Goal: Find specific page/section

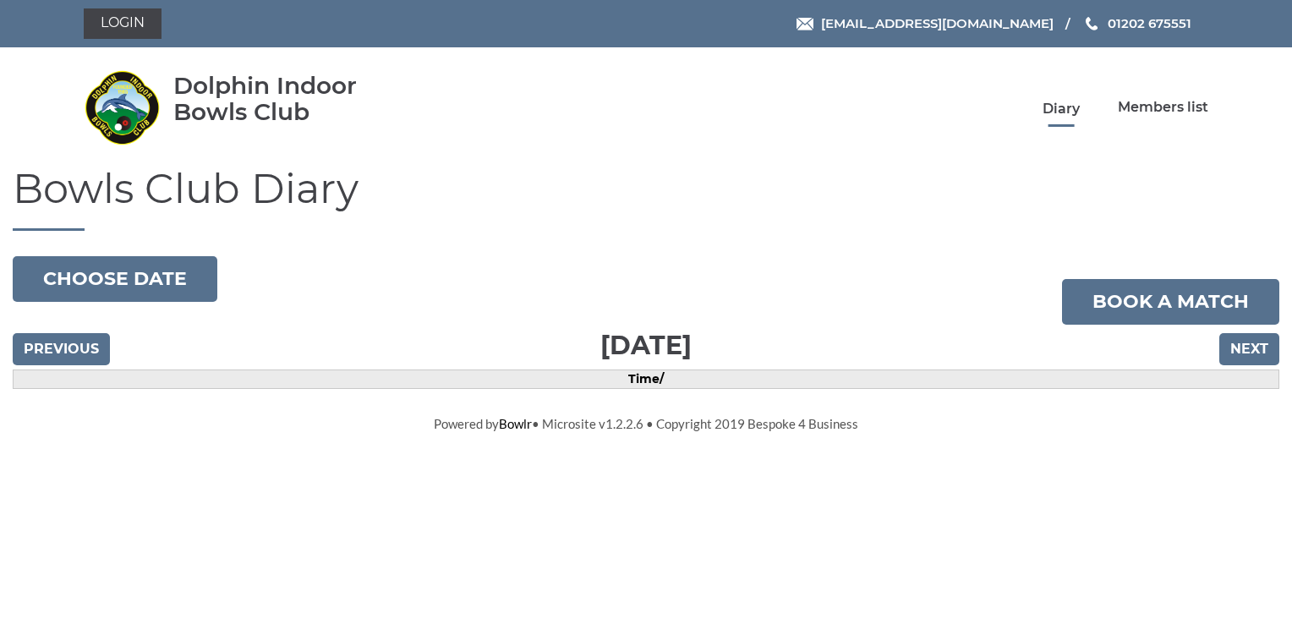
click at [1059, 107] on link "Diary" at bounding box center [1060, 109] width 37 height 19
click at [1239, 349] on input "Next" at bounding box center [1249, 349] width 60 height 32
